Goal: Register for event/course

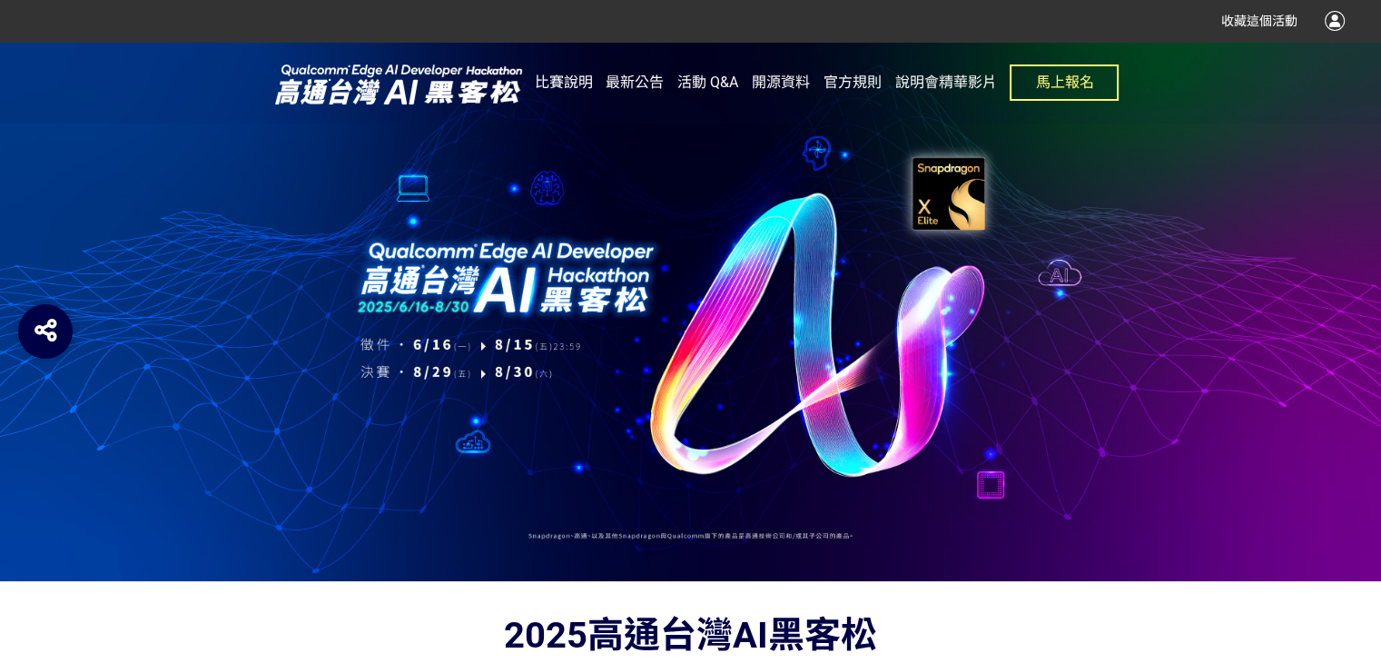
click at [567, 81] on span "比賽說明" at bounding box center [564, 82] width 58 height 17
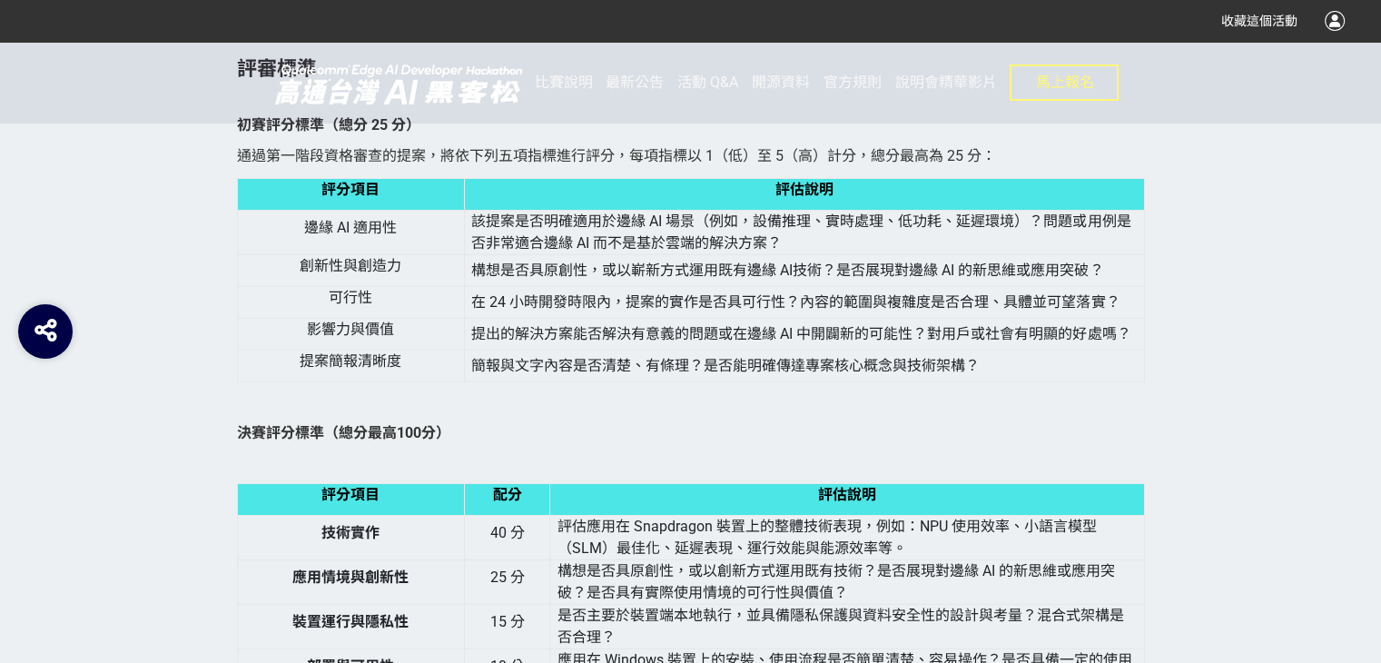
scroll to position [4449, 0]
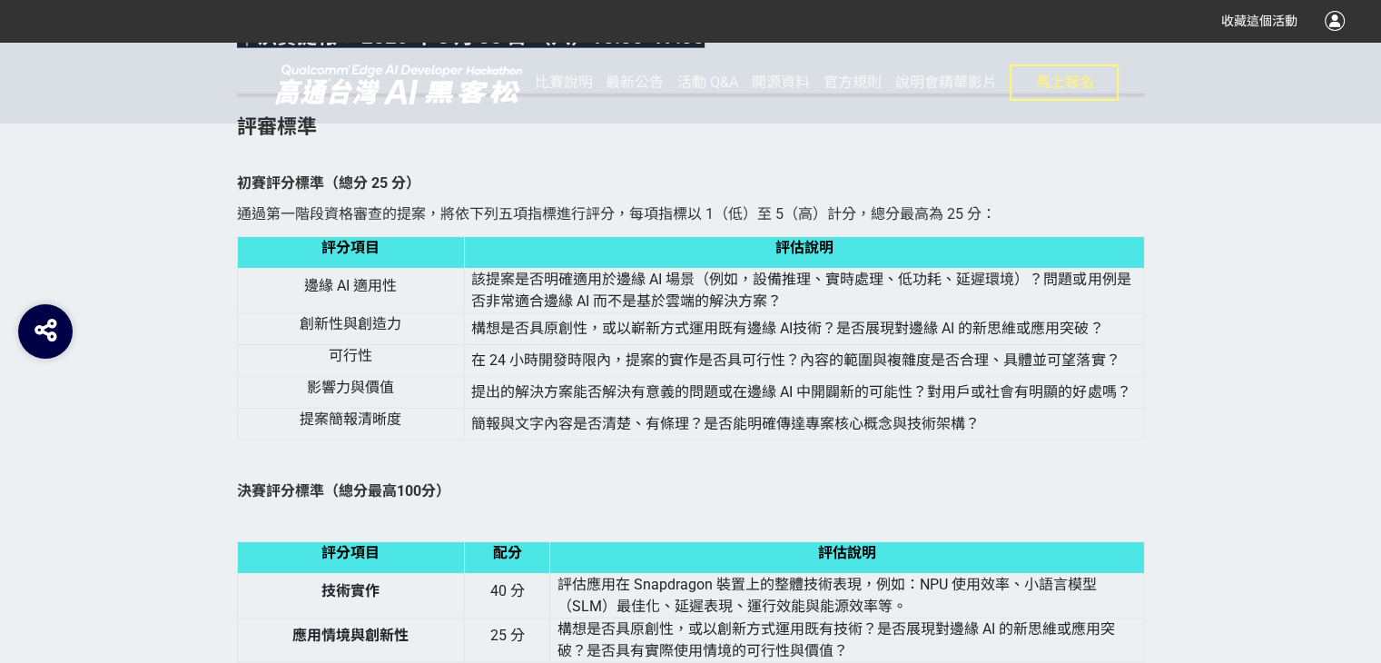
drag, startPoint x: 1013, startPoint y: 458, endPoint x: 978, endPoint y: 443, distance: 38.3
click at [978, 440] on td "簡報與文字內容是否清楚、有條理？是否能明確傳達專案核心概念與技術架構？" at bounding box center [804, 425] width 679 height 32
drag, startPoint x: 977, startPoint y: 459, endPoint x: 897, endPoint y: 455, distance: 80.0
click at [897, 432] on span "簡報與文字內容是否清楚、有條理？是否能明確傳達專案核心概念與技術架構？" at bounding box center [725, 423] width 508 height 17
click at [995, 471] on p at bounding box center [691, 461] width 908 height 19
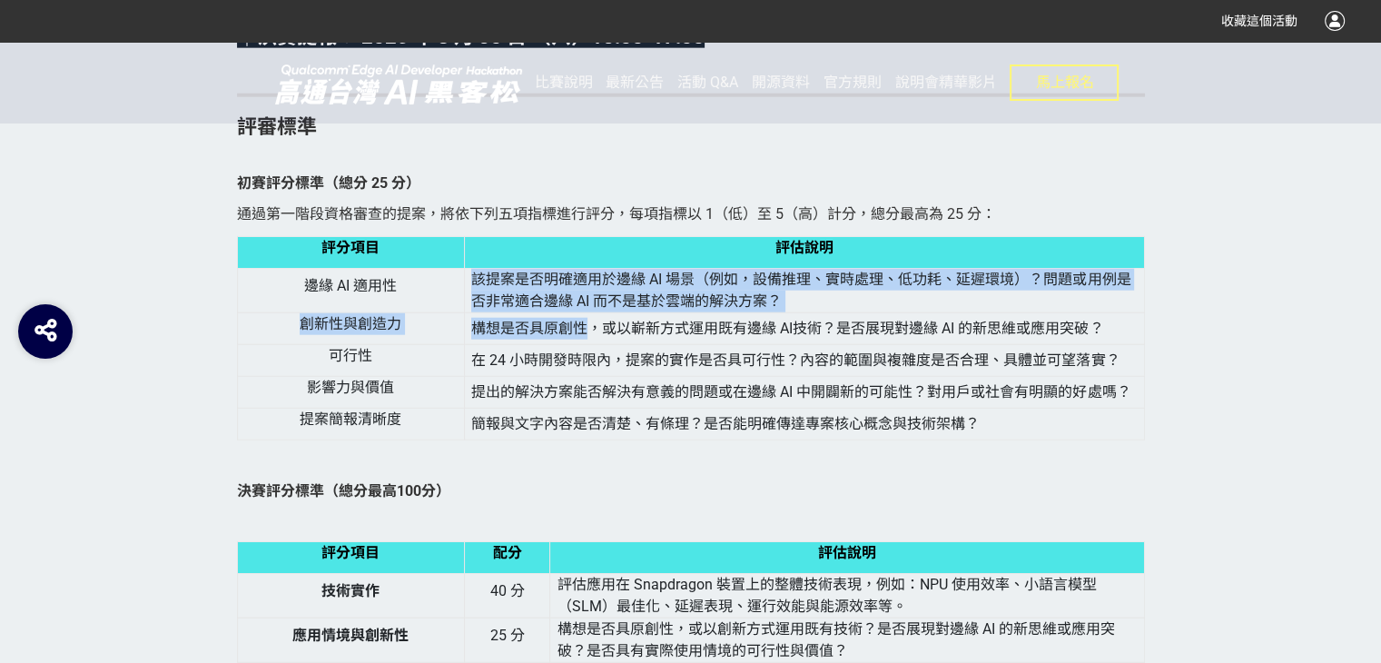
drag, startPoint x: 467, startPoint y: 306, endPoint x: 586, endPoint y: 350, distance: 126.7
click at [586, 350] on tbody "評分項目 評估說明 邊緣 AI 適用性 該提案是否明確適用於邊緣 AI 場景（例如，設備推理、實時處理、低功耗、延遲環境）？問題或用例是否非常適合邊緣 AI …" at bounding box center [690, 338] width 907 height 203
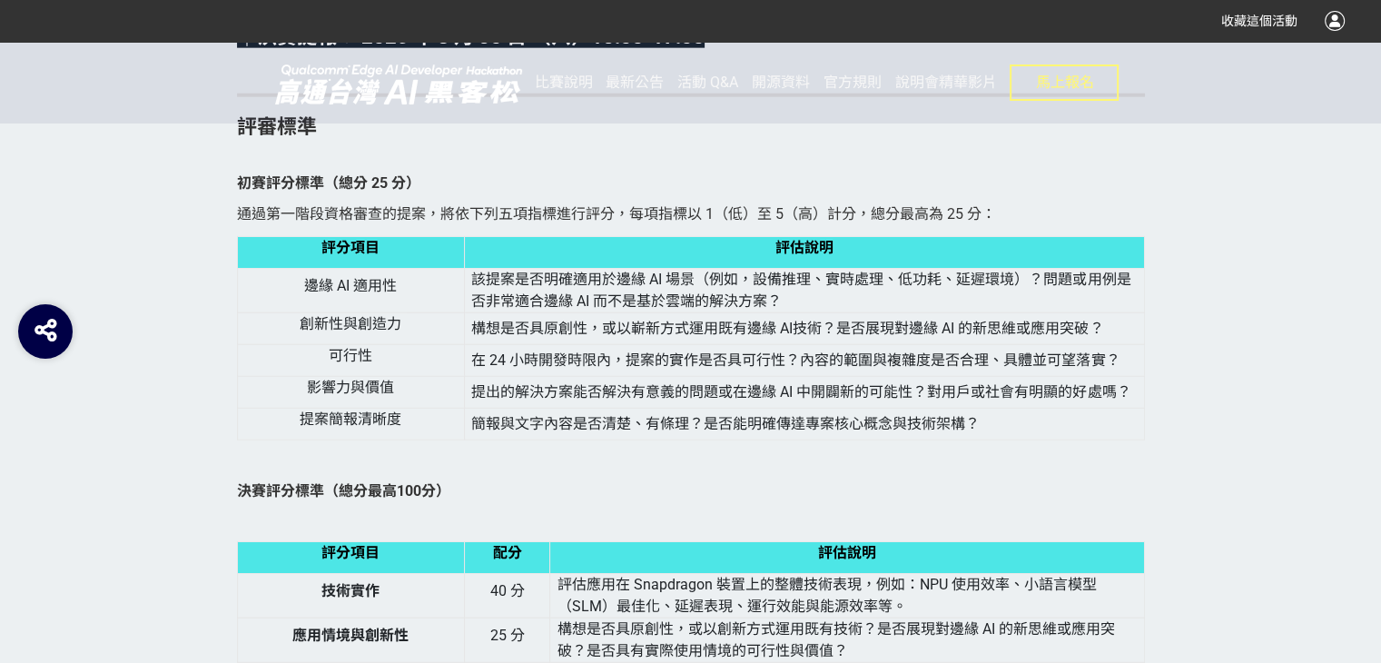
click at [616, 369] on span "在 24 小時開發時限內，提案的實作是否具可行性？內容的範圍與複雜度是否合理、具體並可望落實？" at bounding box center [795, 359] width 648 height 17
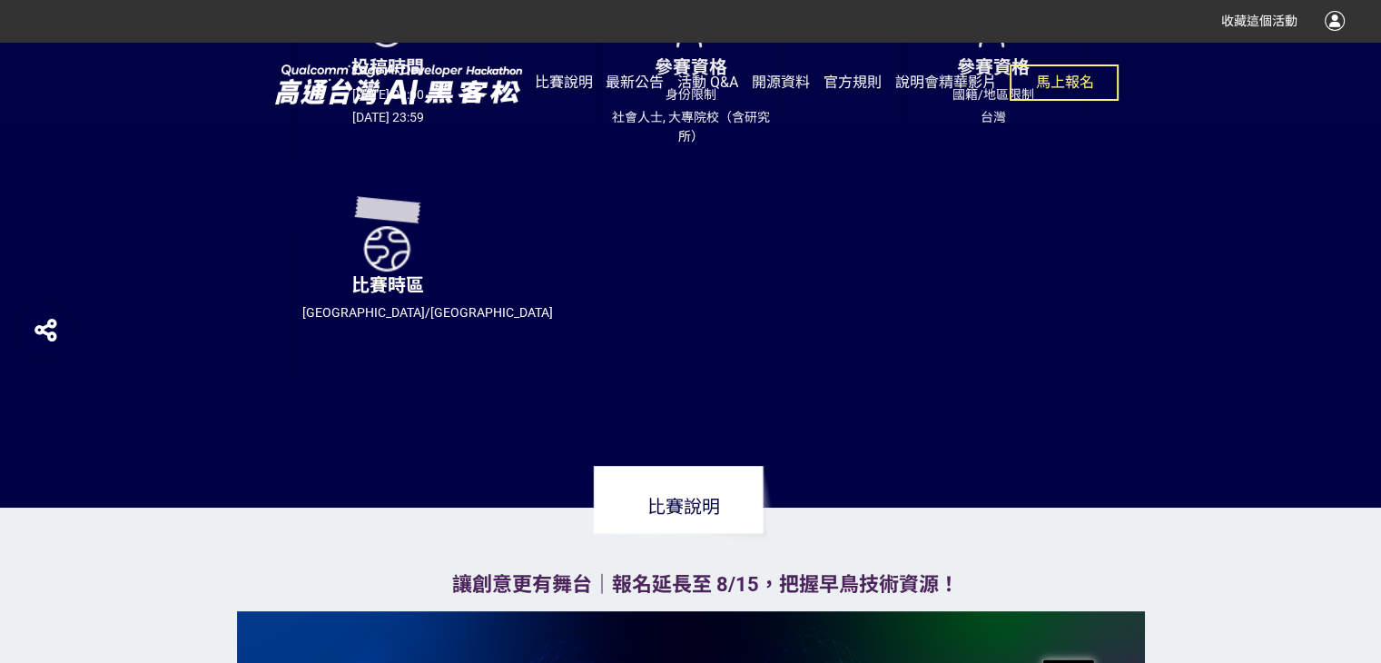
scroll to position [726, 0]
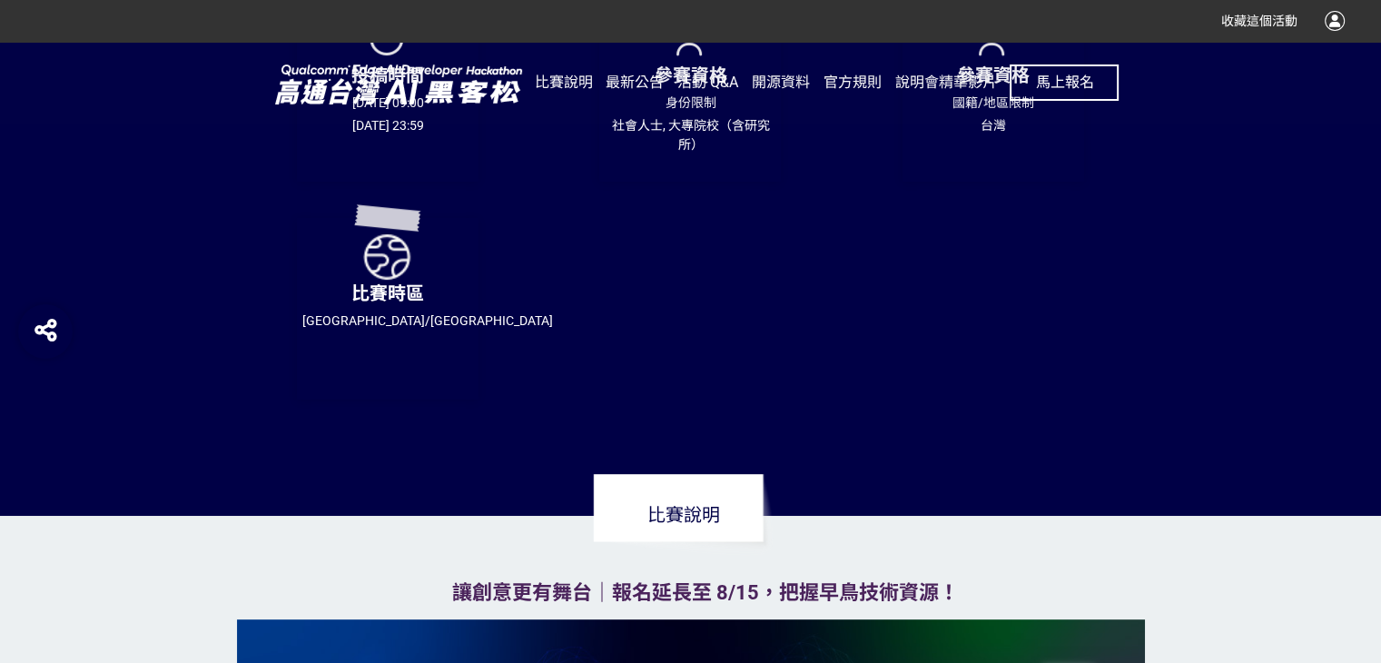
click at [1055, 87] on span "馬上報名" at bounding box center [1064, 82] width 58 height 17
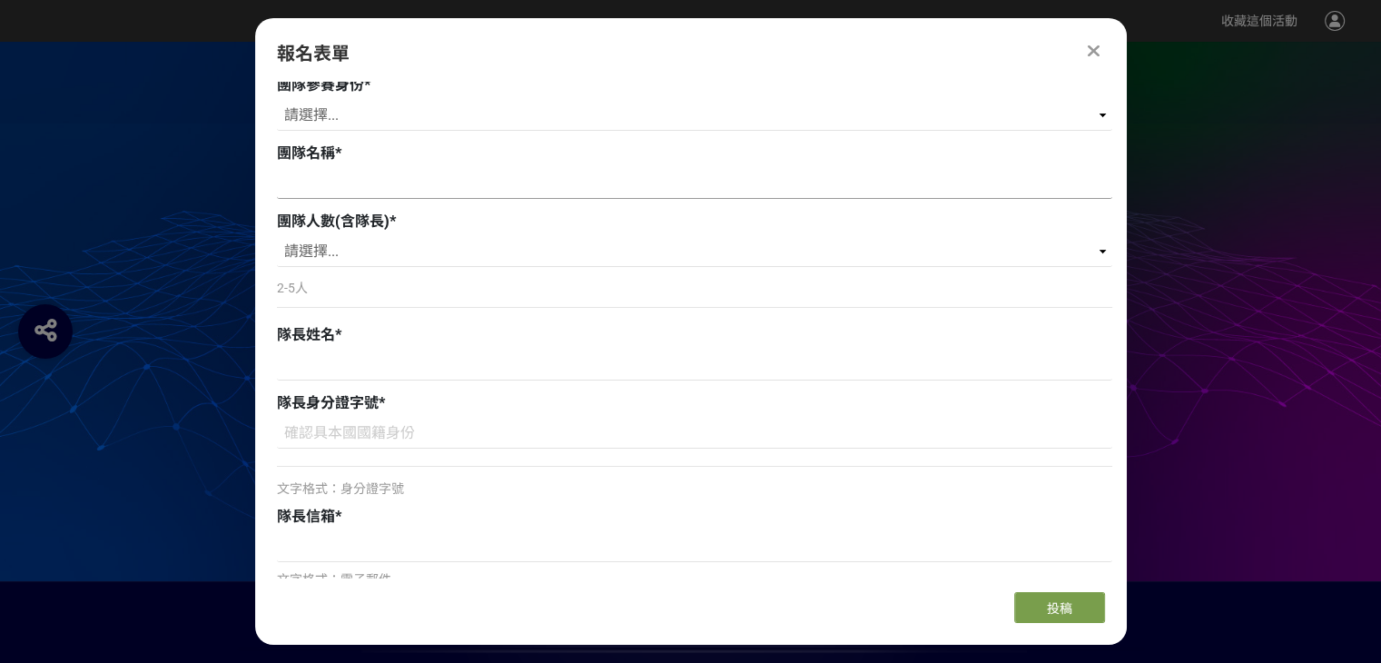
scroll to position [182, 0]
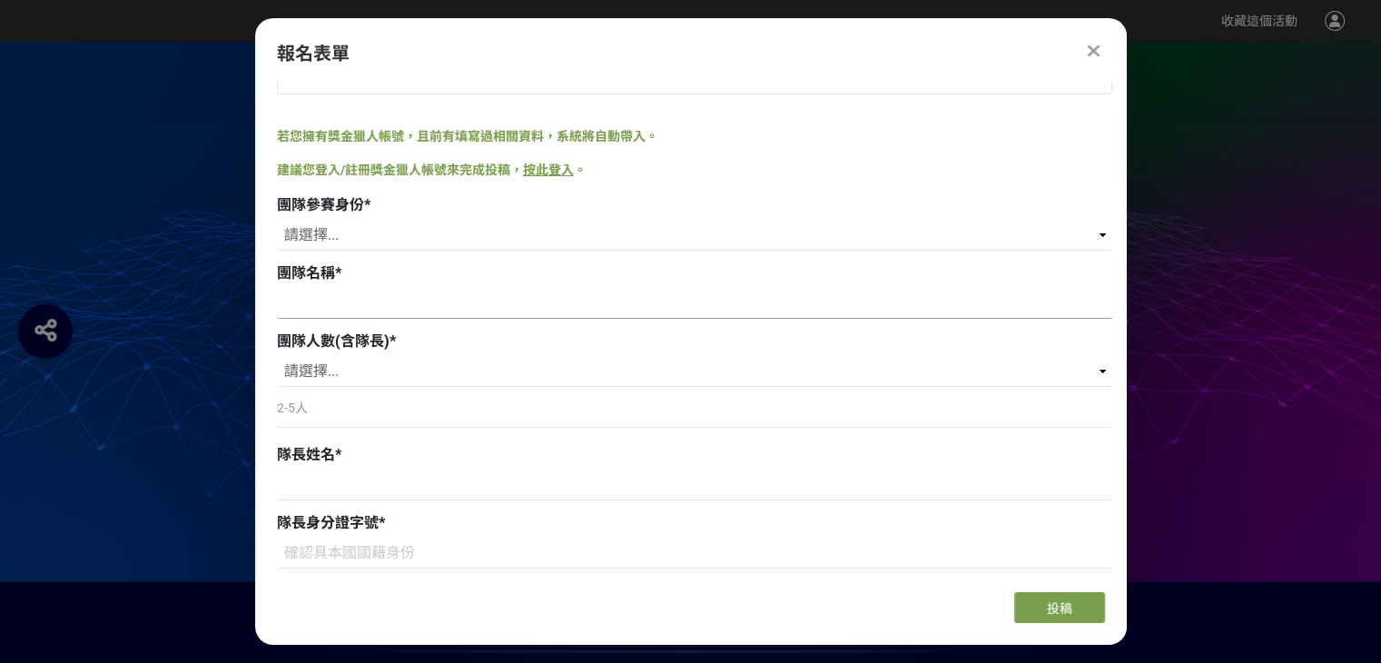
click at [622, 295] on input at bounding box center [694, 303] width 835 height 31
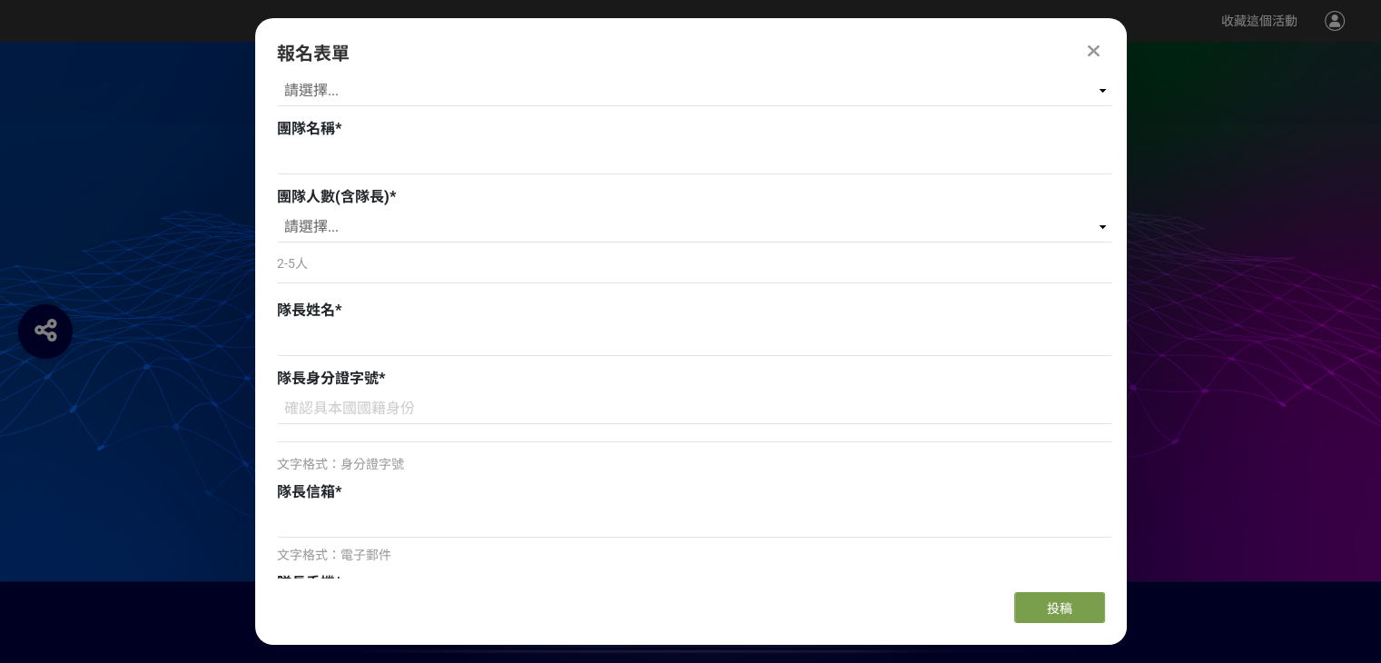
scroll to position [363, 0]
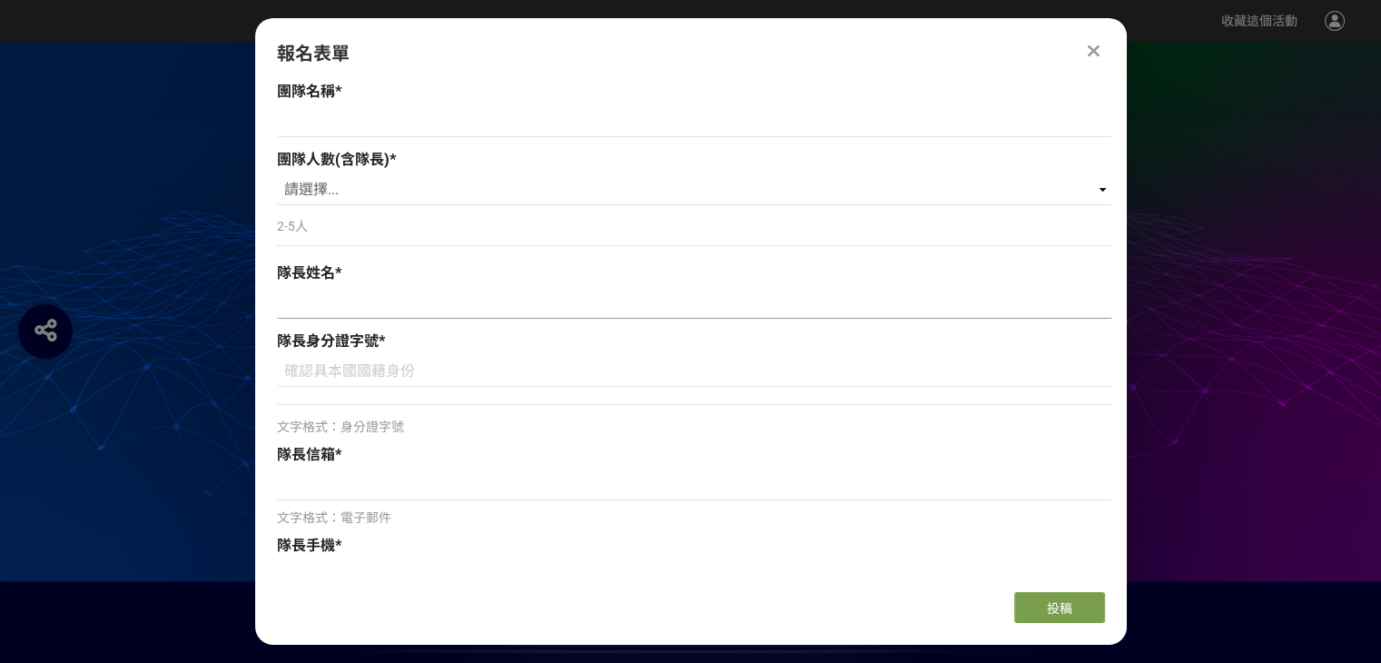
click at [518, 295] on input at bounding box center [694, 303] width 835 height 31
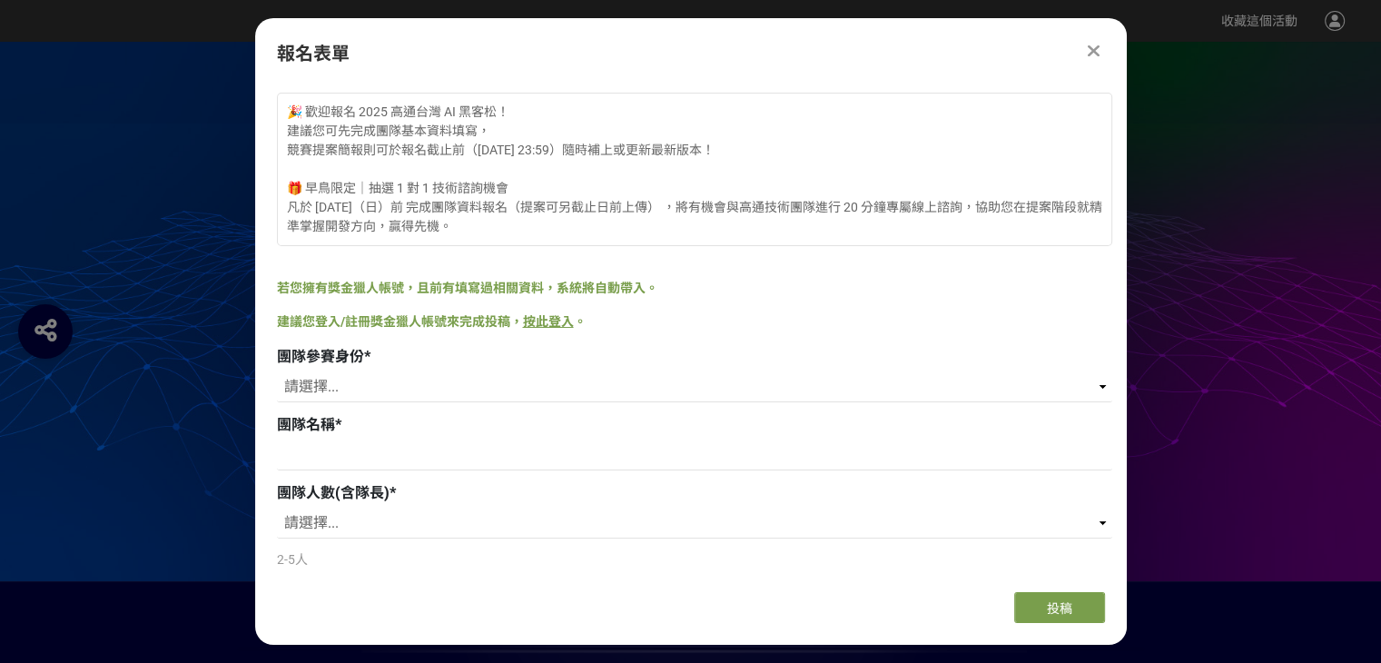
scroll to position [0, 0]
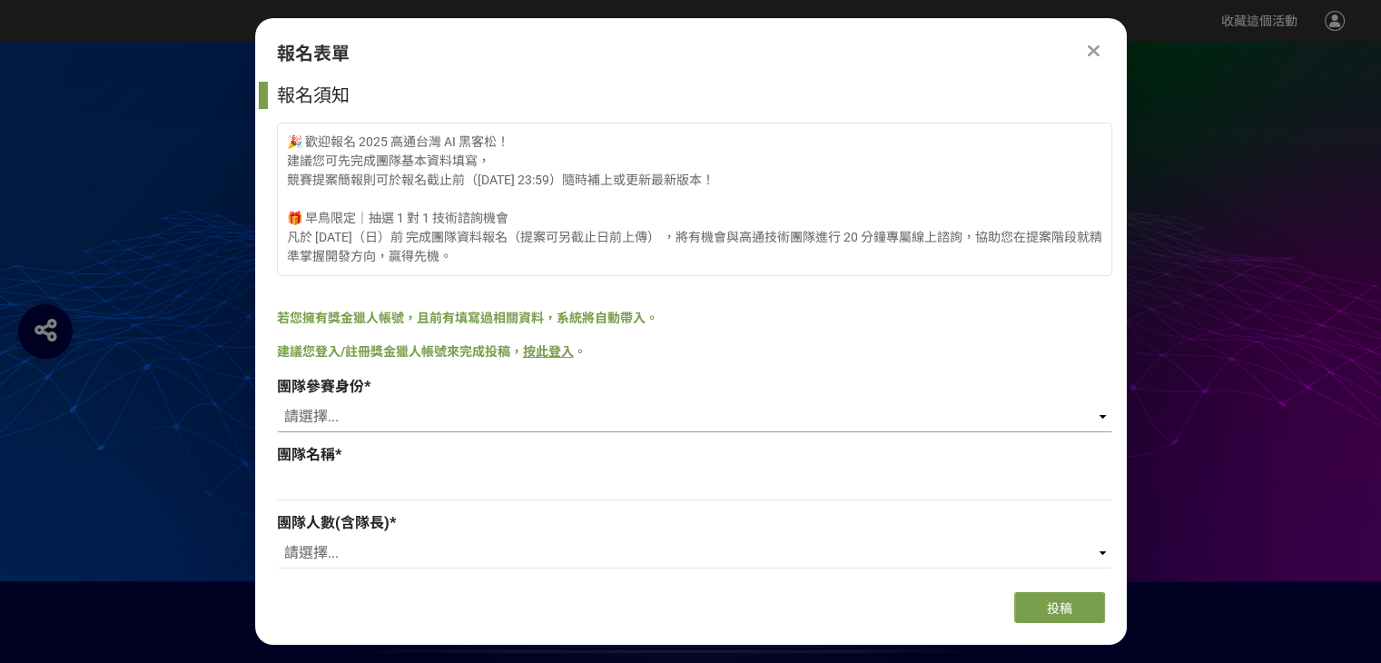
click at [338, 416] on select "請選擇... 學生 社會人士 社會人士+學生" at bounding box center [694, 416] width 835 height 31
click at [338, 404] on select "請選擇... 學生 社會人士 社會人士+學生" at bounding box center [694, 416] width 835 height 31
click at [397, 414] on select "請選擇... 學生 社會人士 社會人士+學生" at bounding box center [694, 416] width 835 height 31
select select "學生"
click at [277, 401] on select "請選擇... 學生 社會人士 社會人士+學生" at bounding box center [694, 416] width 835 height 31
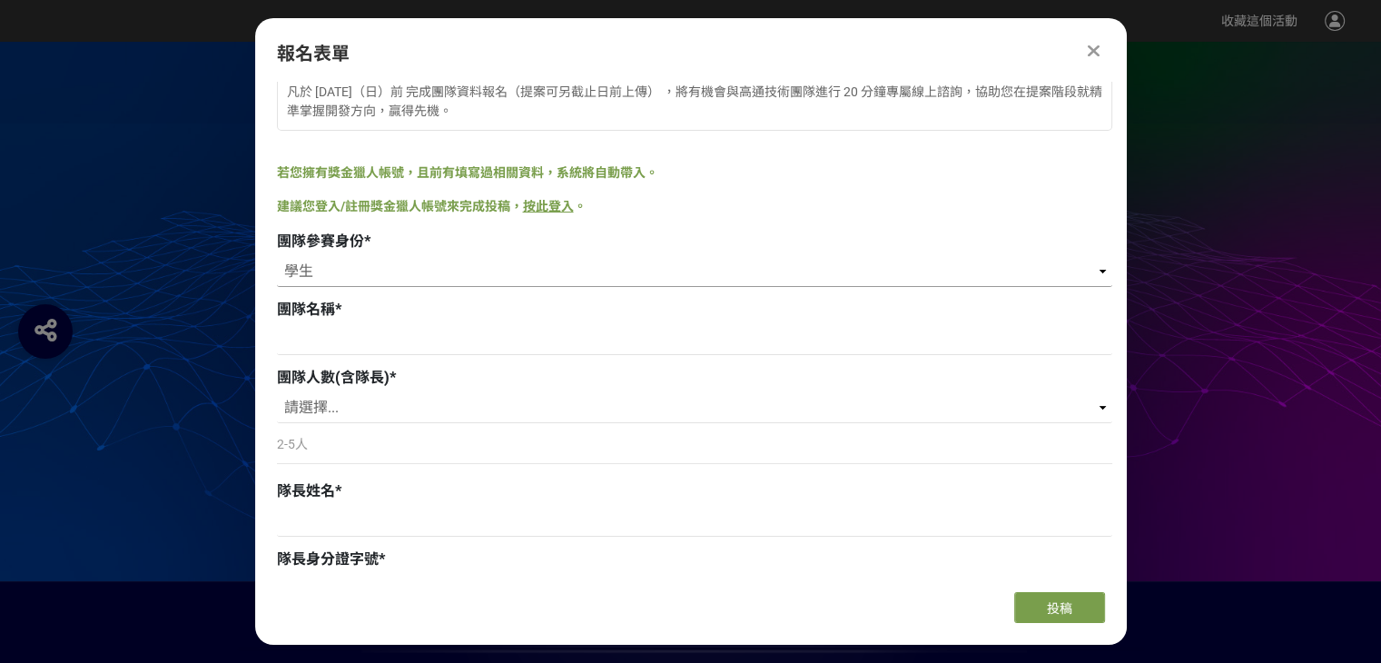
scroll to position [182, 0]
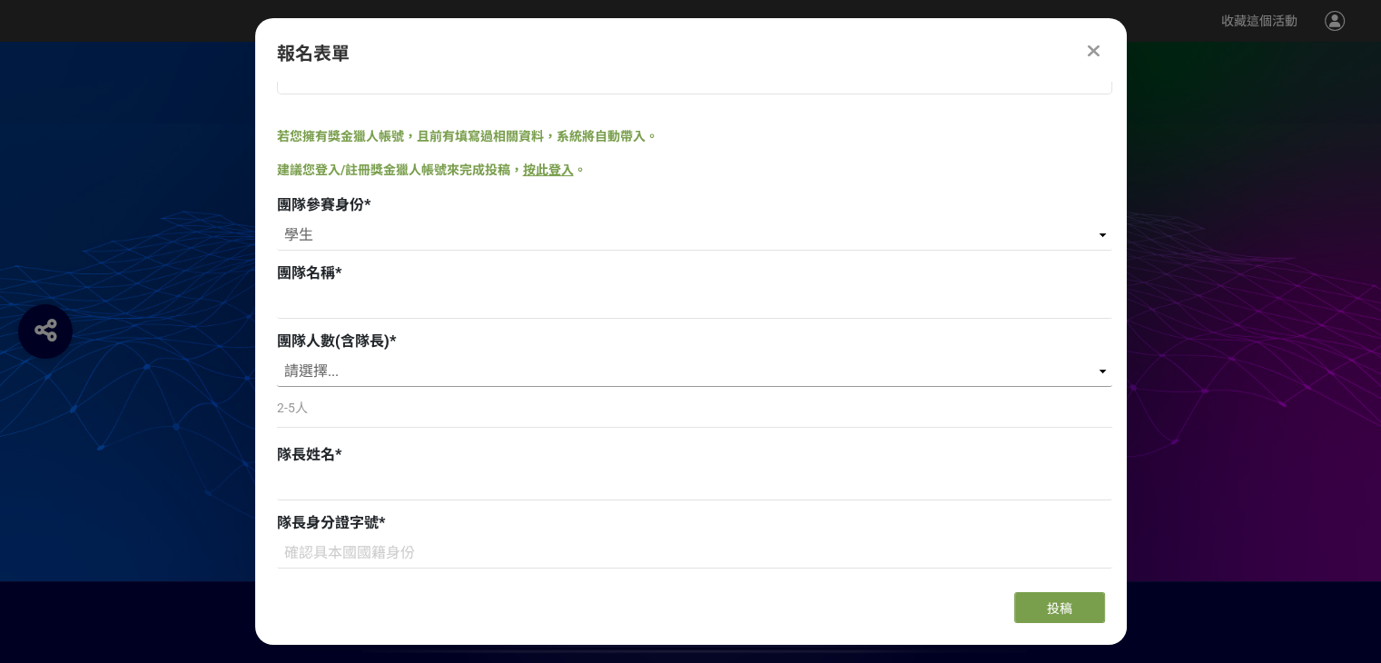
click at [392, 371] on select "請選擇... 2 3 4 5" at bounding box center [694, 371] width 835 height 31
drag, startPoint x: 407, startPoint y: 361, endPoint x: 409, endPoint y: 370, distance: 9.3
click at [409, 361] on select "請選擇... 2 3 4 5" at bounding box center [694, 371] width 835 height 31
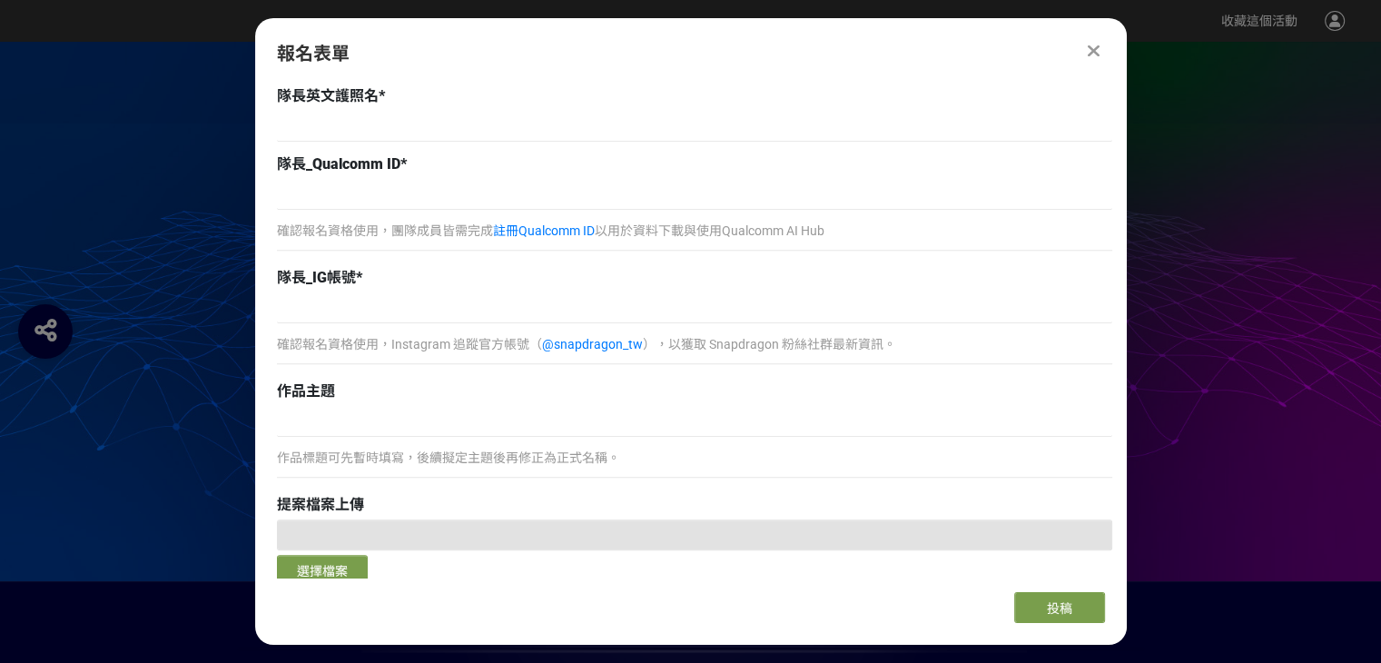
scroll to position [760, 0]
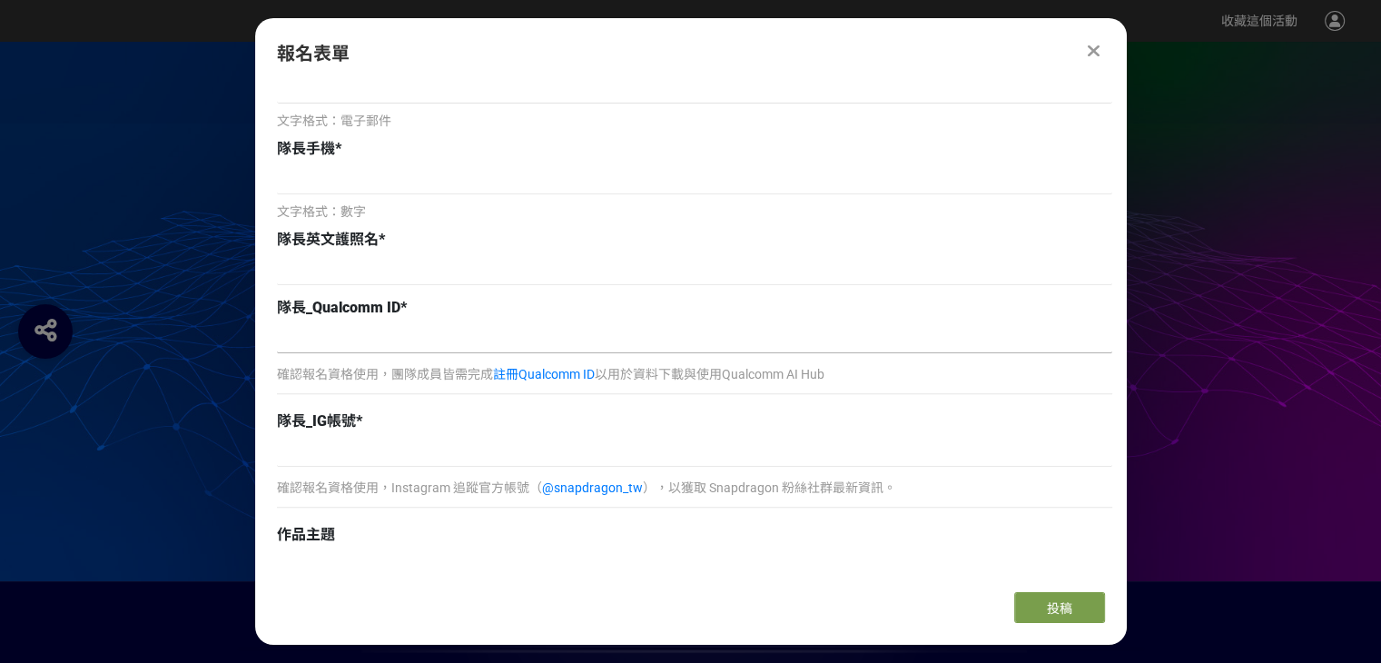
click at [370, 328] on input at bounding box center [694, 337] width 835 height 31
click at [374, 265] on input at bounding box center [694, 269] width 835 height 31
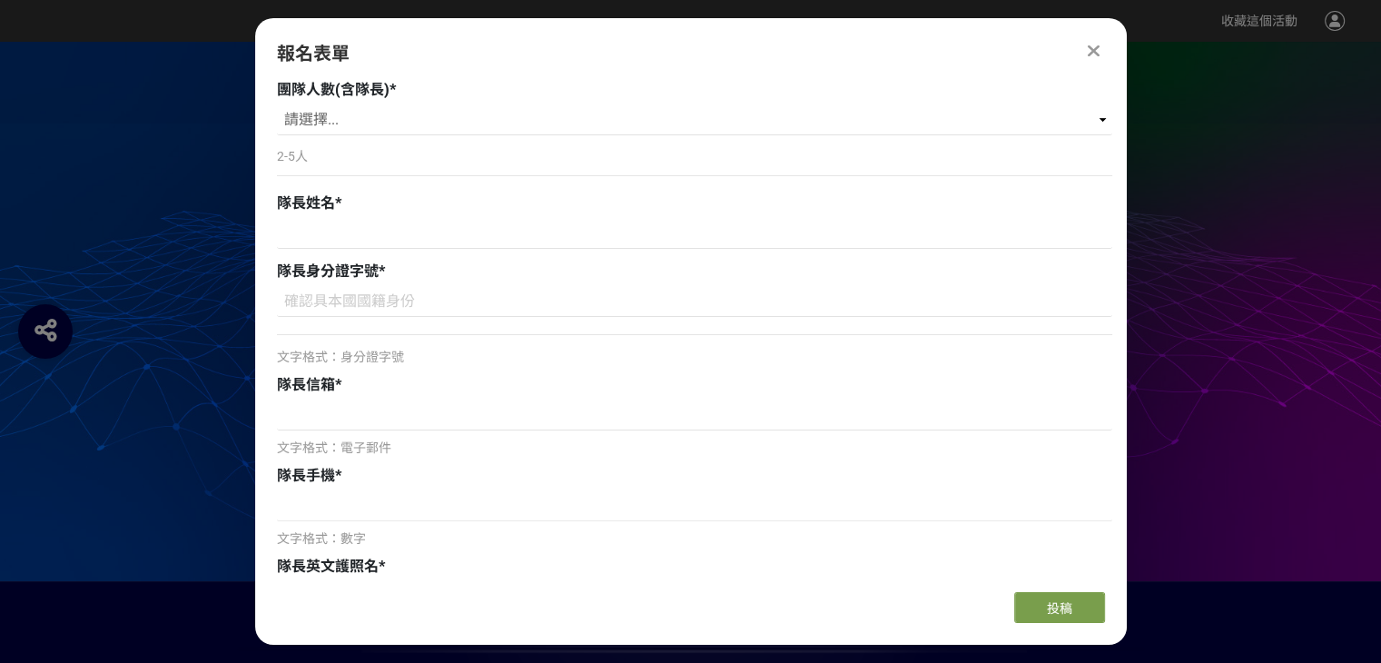
scroll to position [397, 0]
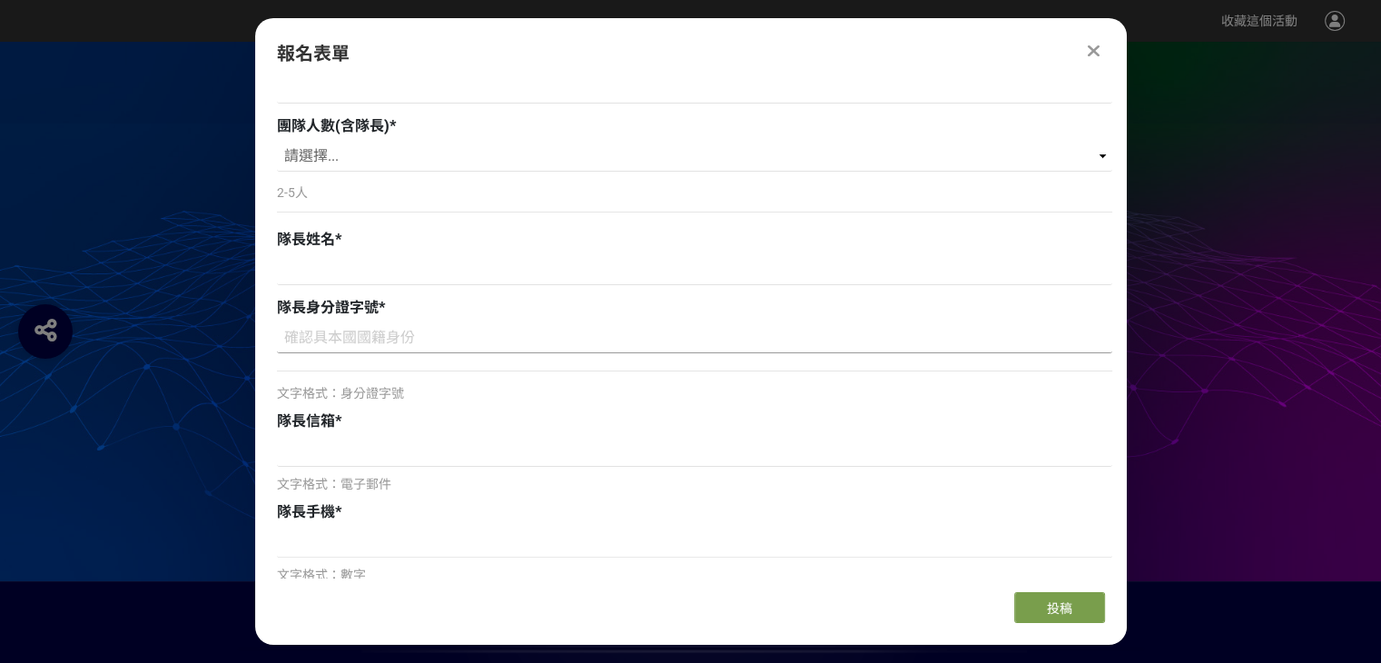
click at [360, 340] on input at bounding box center [694, 337] width 835 height 31
click at [360, 361] on div at bounding box center [694, 370] width 835 height 19
drag, startPoint x: 632, startPoint y: 331, endPoint x: 648, endPoint y: 328, distance: 16.7
click at [634, 331] on input at bounding box center [694, 337] width 835 height 31
click at [868, 322] on input at bounding box center [694, 337] width 835 height 31
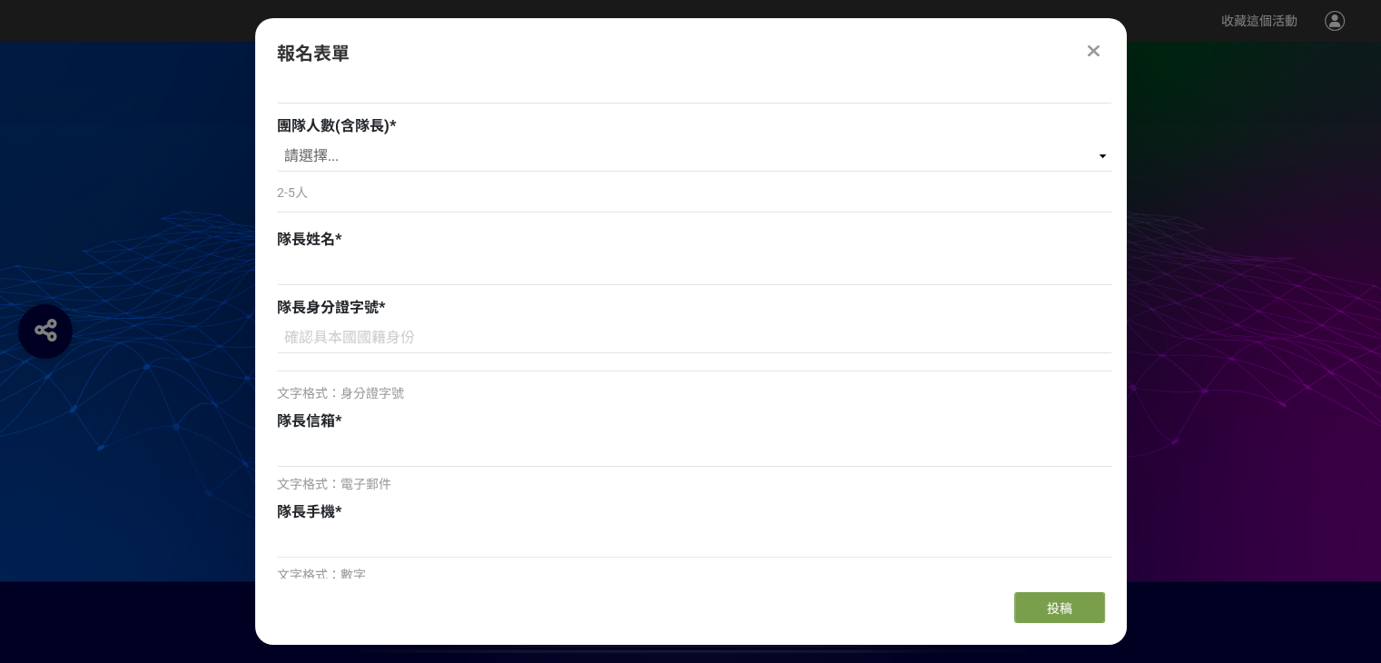
click at [879, 366] on div at bounding box center [694, 370] width 835 height 19
click at [570, 459] on input at bounding box center [694, 451] width 835 height 31
click at [341, 386] on span "文字格式：身分證字號" at bounding box center [340, 393] width 127 height 15
click at [327, 262] on input at bounding box center [694, 269] width 835 height 31
click at [459, 180] on div "2-5人" at bounding box center [694, 201] width 835 height 42
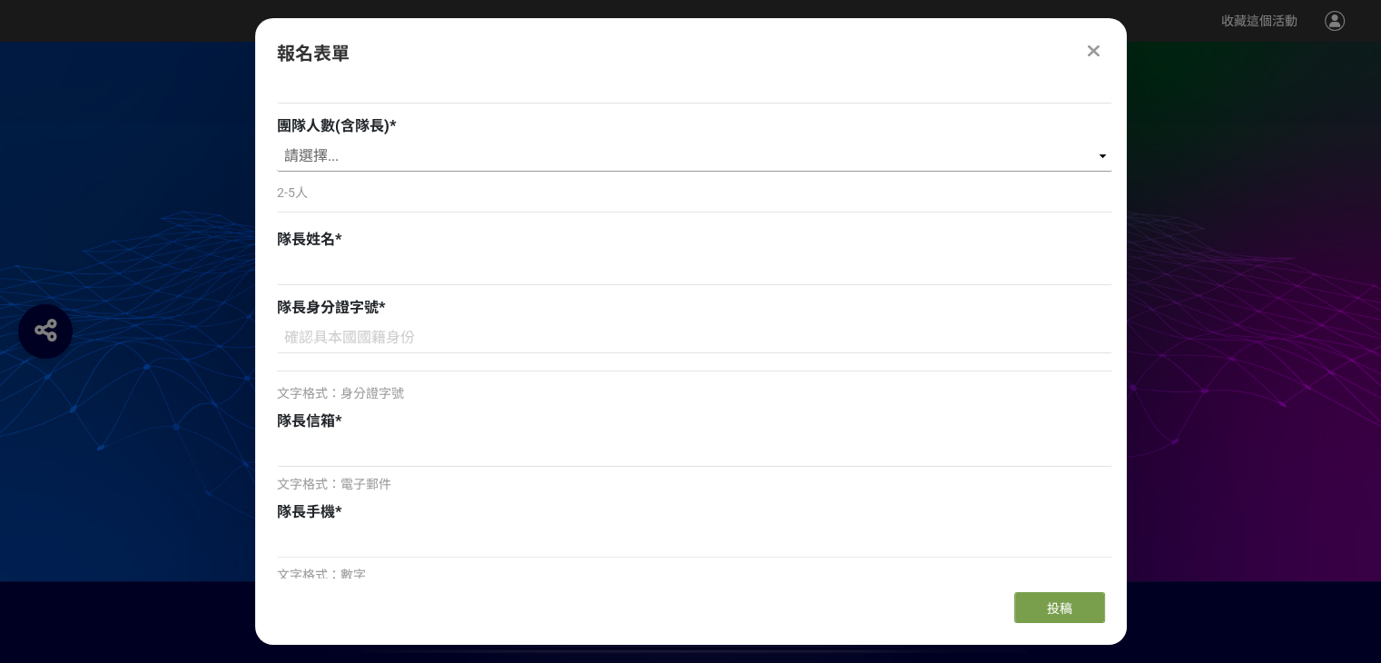
click at [527, 157] on select "請選擇... 2 3 4 5" at bounding box center [694, 156] width 835 height 31
select select "2"
click at [277, 141] on select "請選擇... 2 3 4 5" at bounding box center [694, 156] width 835 height 31
click at [525, 251] on div "隊長姓名 *" at bounding box center [694, 259] width 835 height 61
click at [516, 271] on input at bounding box center [694, 269] width 835 height 31
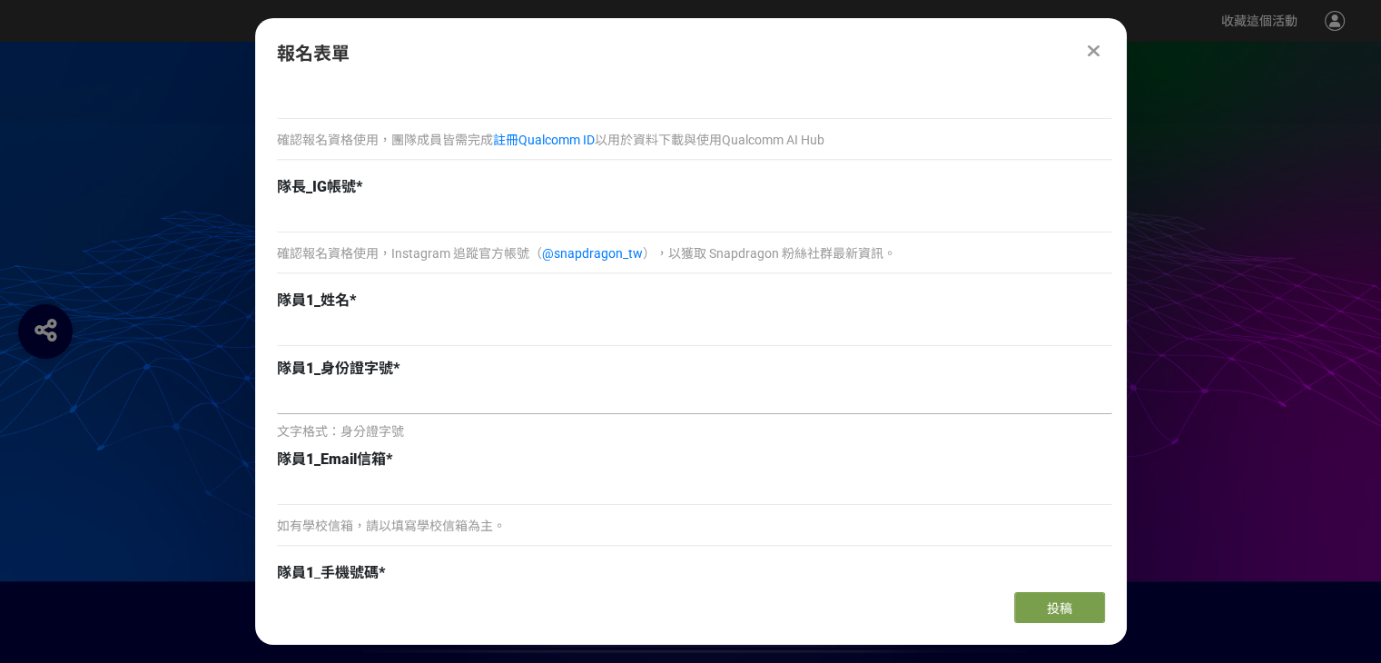
scroll to position [999, 0]
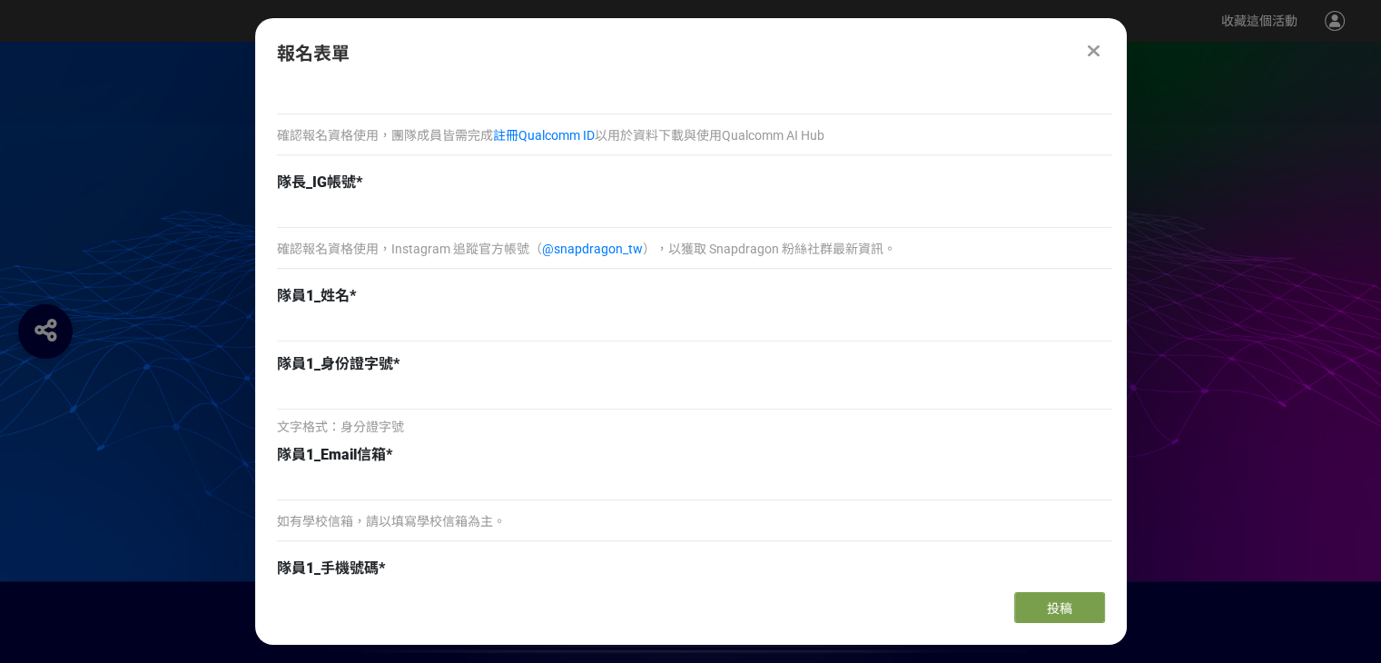
click at [429, 579] on div "報名表單 報名須知 🎉 歡迎報名 2025 高通台灣 AI 黑客松！ 建議您可先完成團隊基本資料填寫， 競賽提案簡報則可於報名截止前（[DATE] 23:59…" at bounding box center [691, 331] width 872 height 626
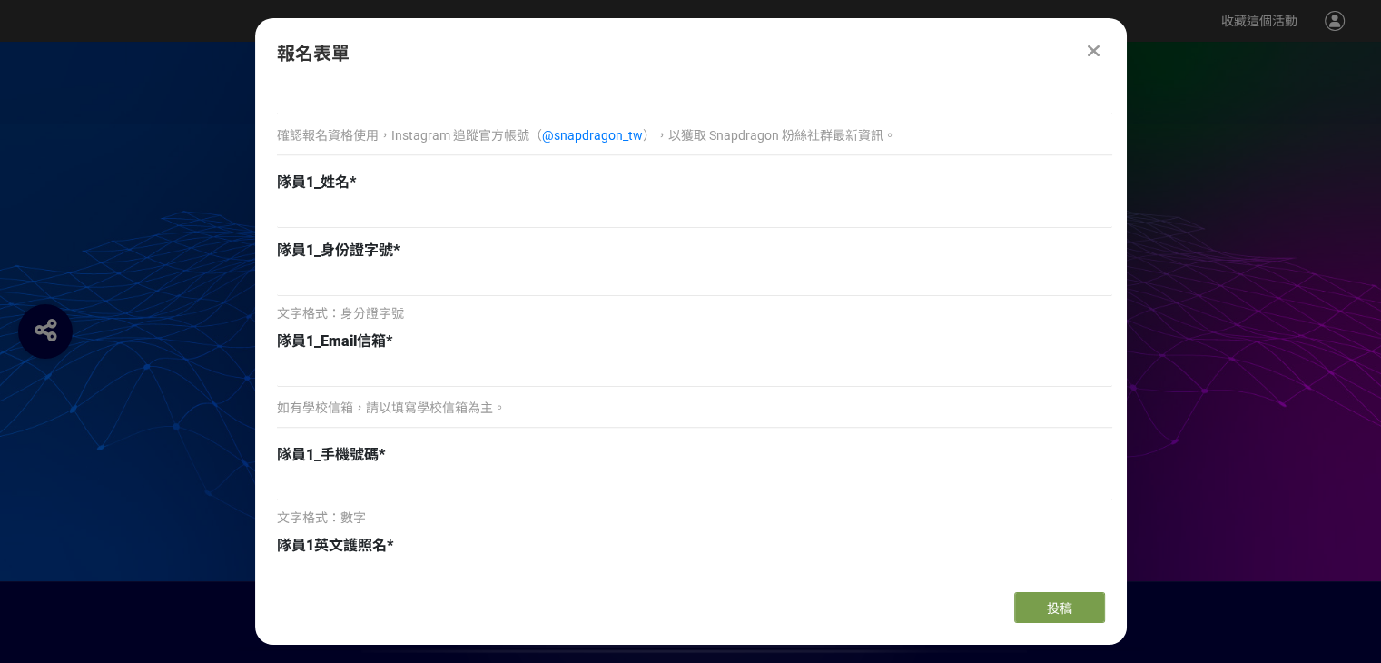
scroll to position [1180, 0]
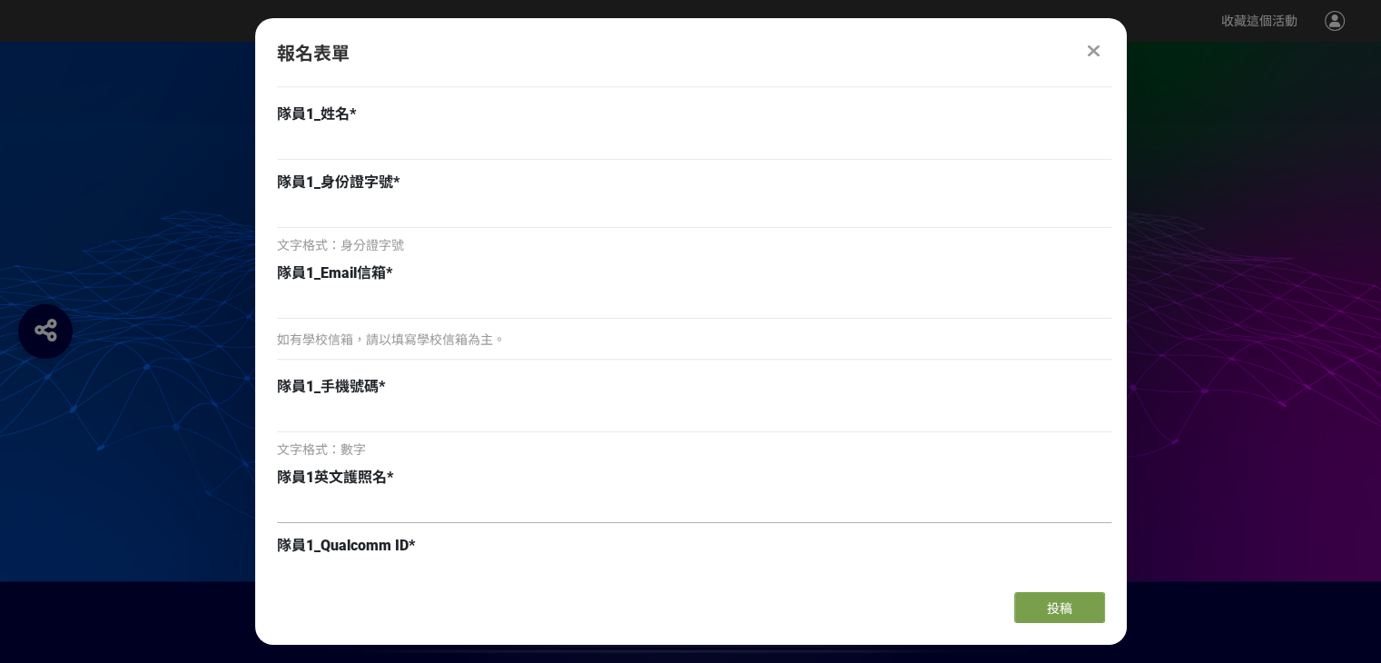
click at [1034, 503] on input at bounding box center [694, 507] width 835 height 31
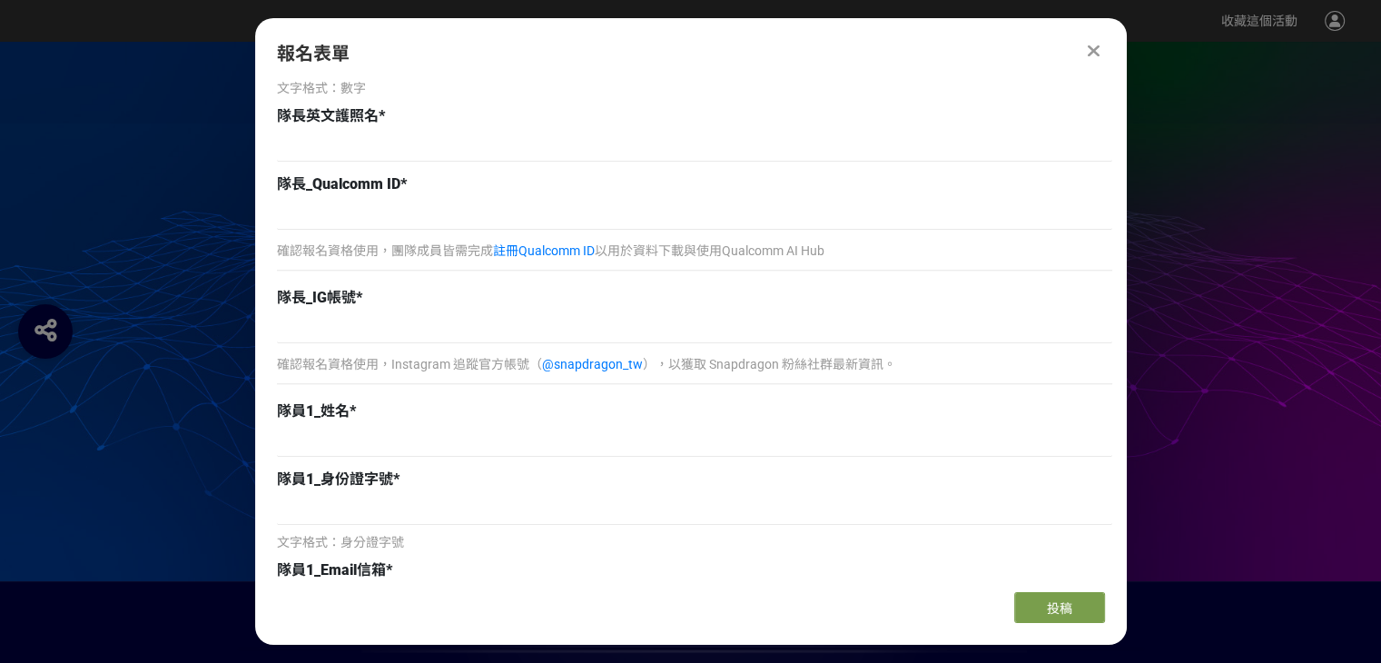
scroll to position [1090, 0]
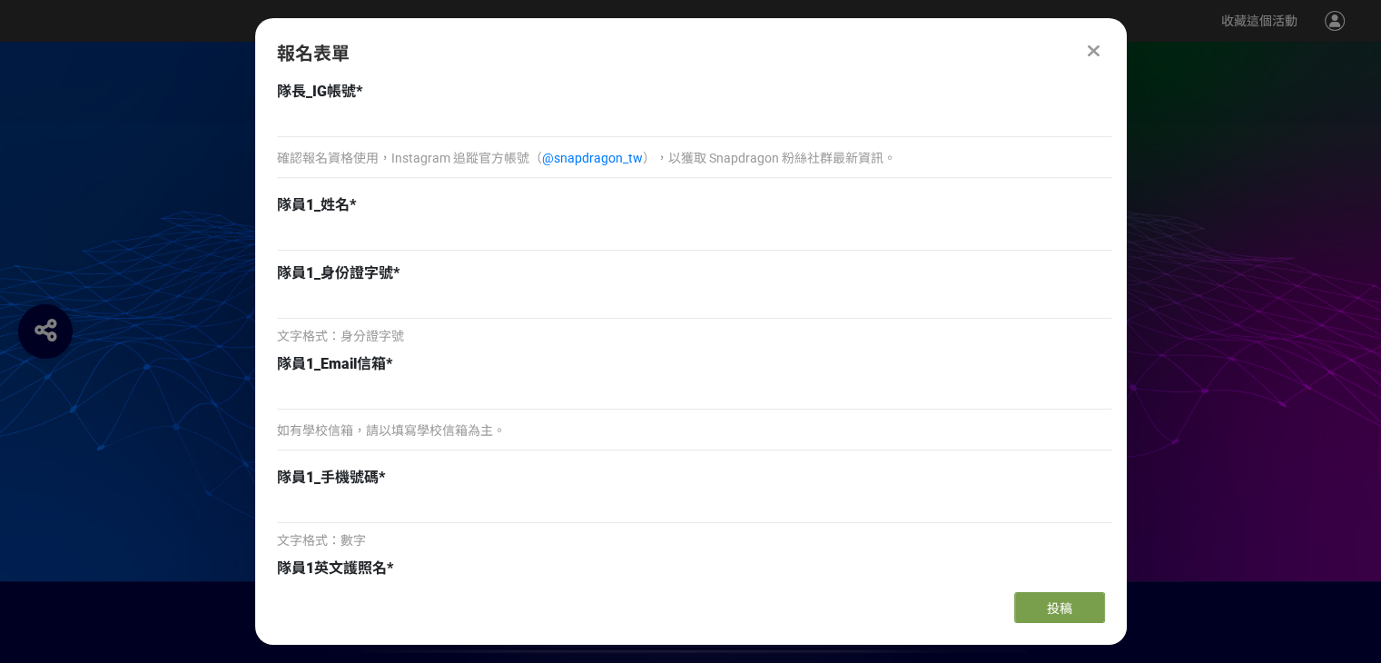
click at [458, 413] on div "如有學校信箱，請以填寫學校信箱為主。" at bounding box center [694, 419] width 835 height 81
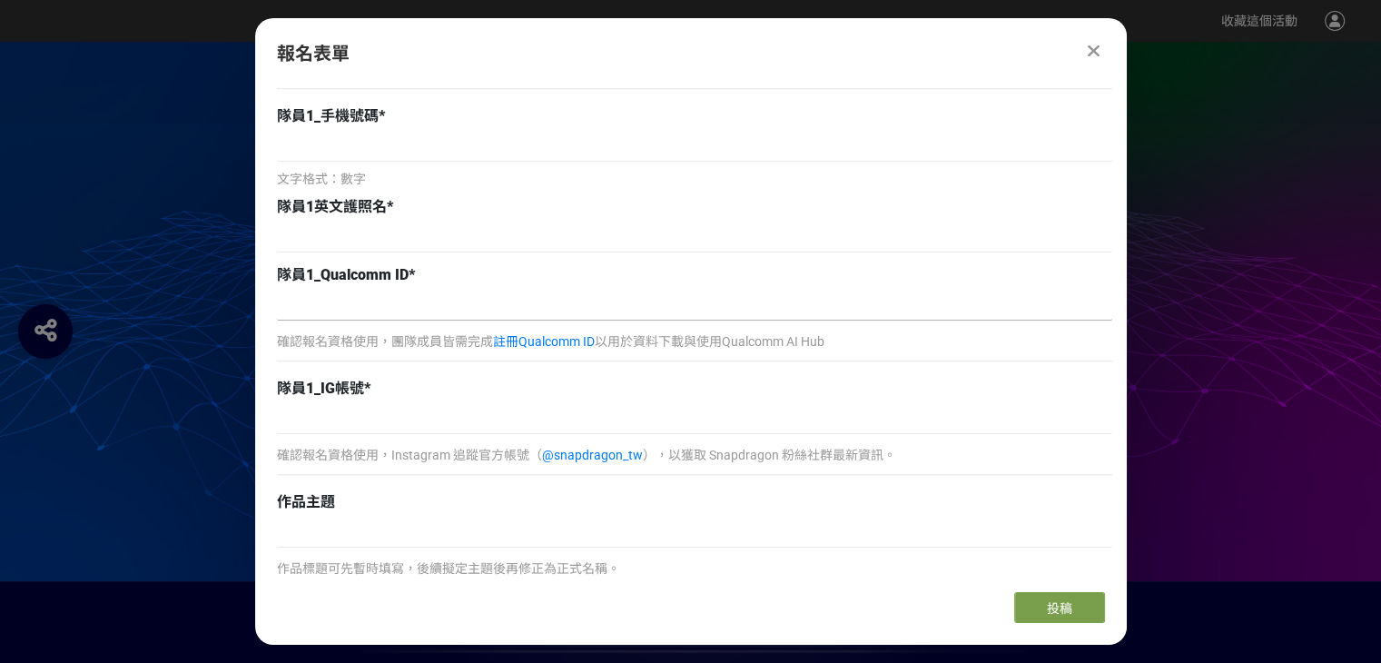
scroll to position [1453, 0]
click at [411, 251] on div at bounding box center [694, 237] width 835 height 35
click at [376, 240] on input at bounding box center [694, 235] width 835 height 31
click at [398, 302] on input at bounding box center [694, 303] width 835 height 31
click at [408, 413] on input at bounding box center [694, 416] width 835 height 31
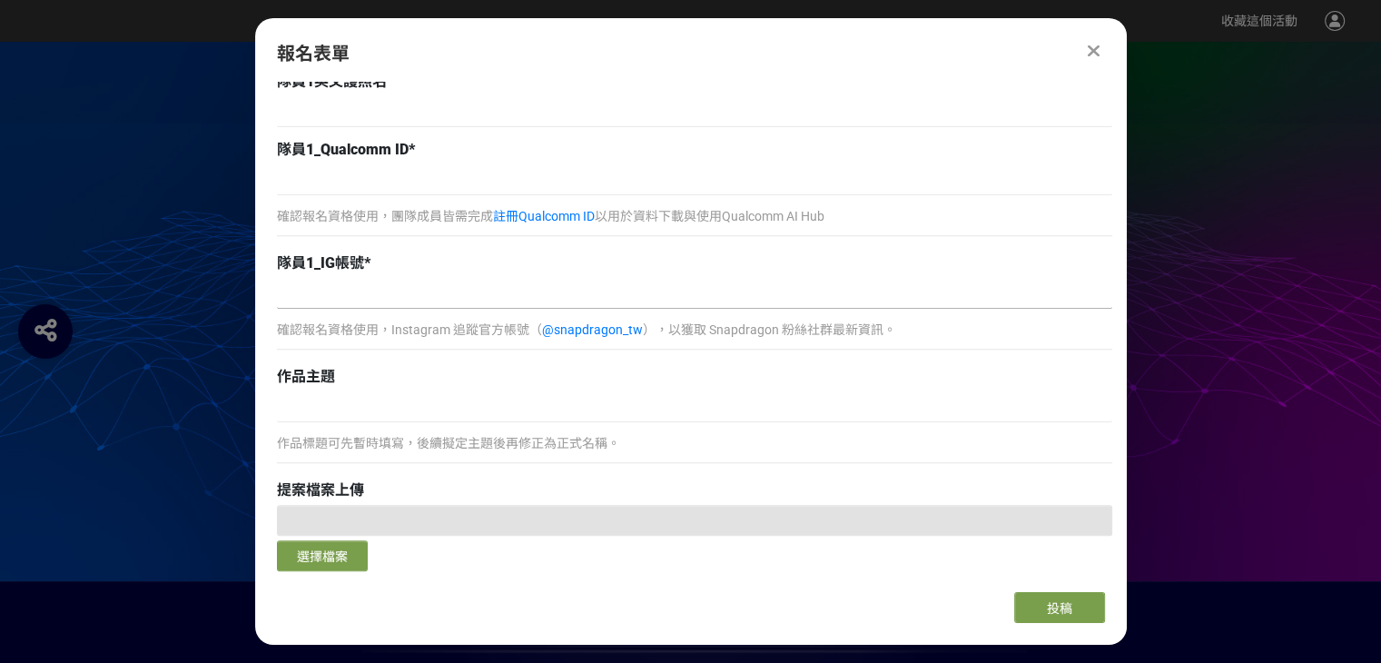
scroll to position [1725, 0]
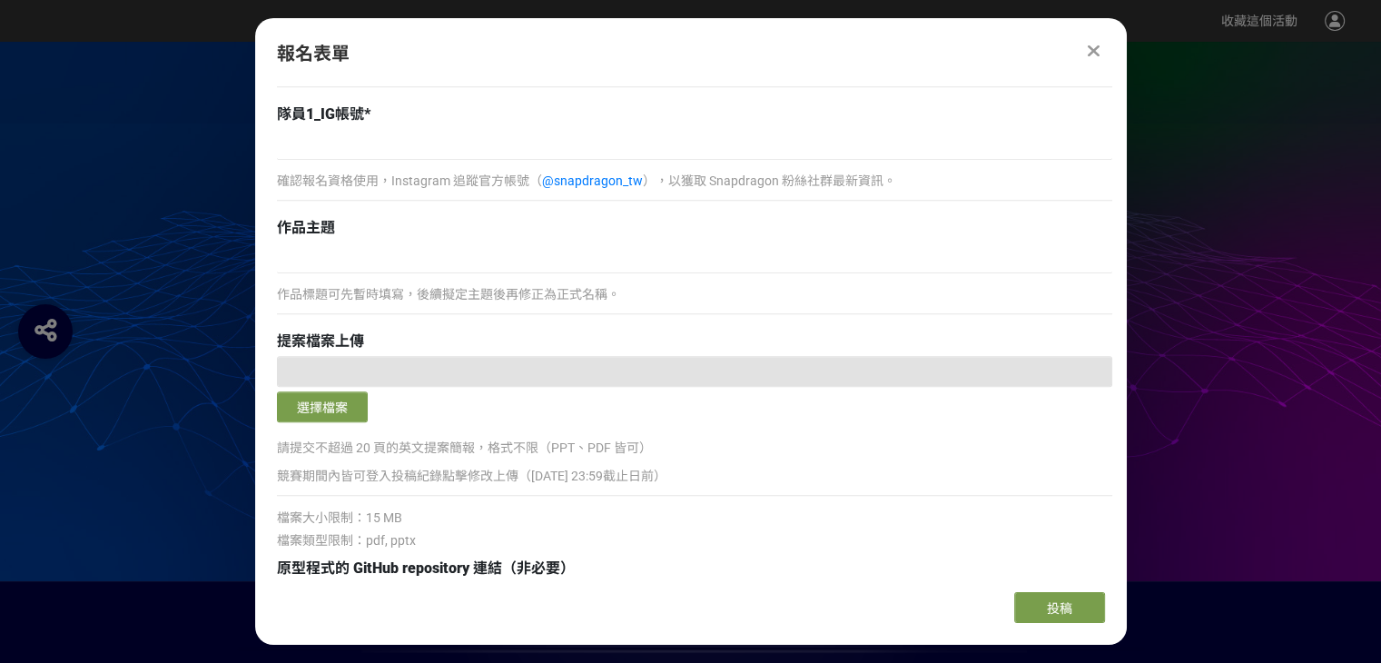
click at [1198, 288] on div at bounding box center [690, 311] width 1381 height 539
click at [1093, 53] on icon at bounding box center [1094, 51] width 12 height 18
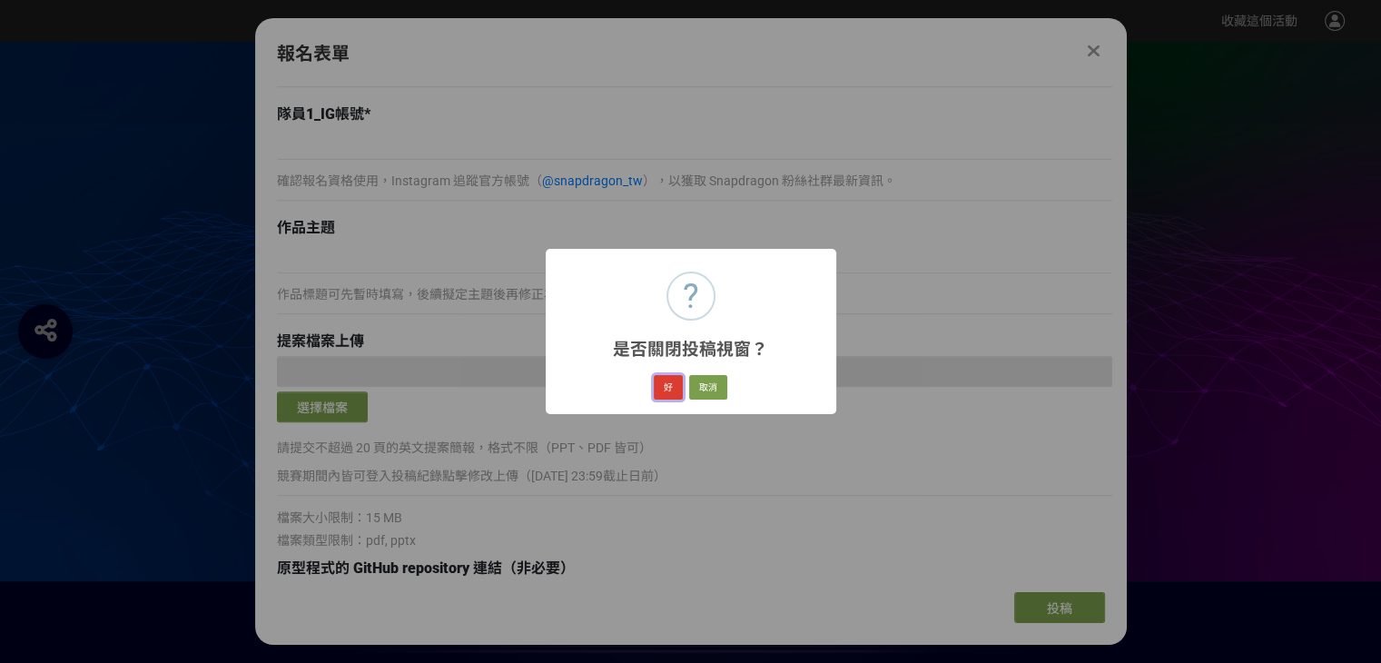
click at [670, 384] on button "好" at bounding box center [668, 387] width 29 height 25
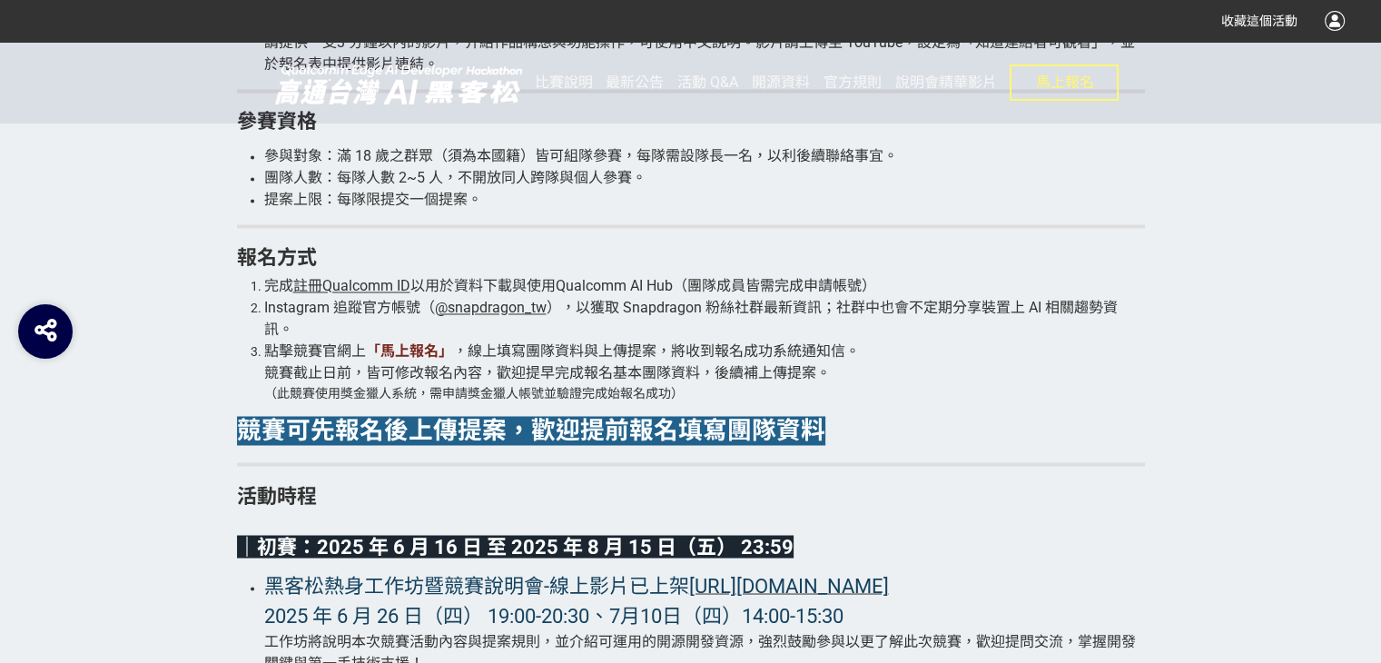
scroll to position [2996, 0]
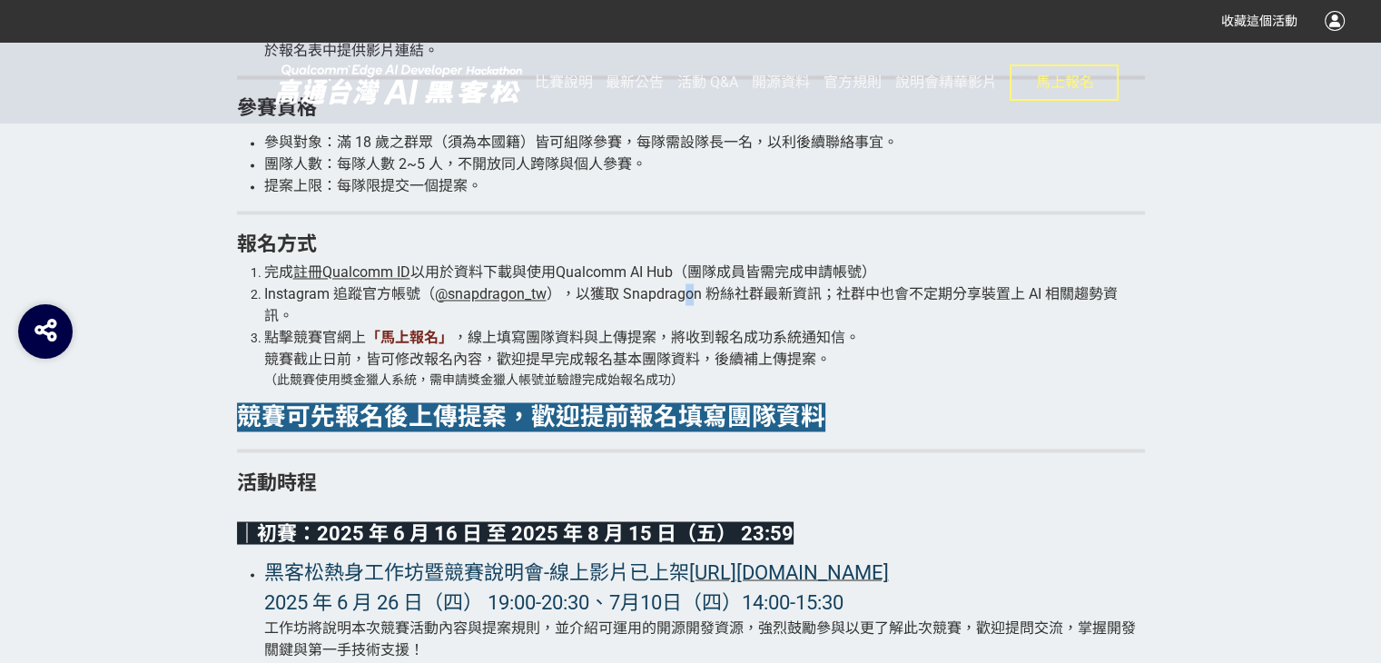
click at [690, 300] on span "），以獲取 Snapdragon 粉絲社群最新資訊；社群中也會不定期分享裝置上 AI 相關趨勢資訊。" at bounding box center [690, 304] width 853 height 39
click at [893, 348] on li "點擊競賽官網上 「馬上報名」 ，線上填寫團隊資料與上傳提案，將收到報名成功系統通知信。 競賽截止日前，皆可修改報名內容，歡迎提早完成報名基本團隊資料，後續補上…" at bounding box center [704, 358] width 881 height 63
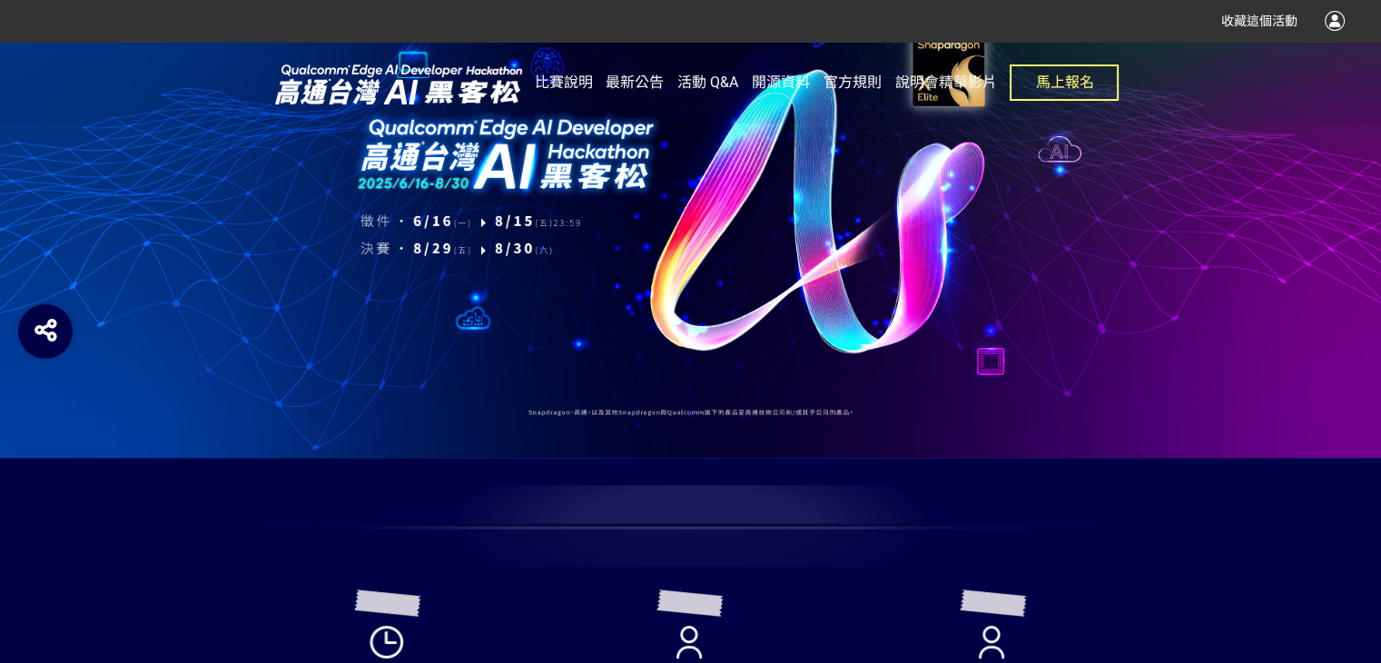
scroll to position [0, 0]
